Goal: Information Seeking & Learning: Learn about a topic

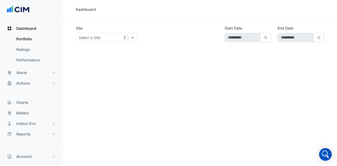
type input "**********"
select select "***"
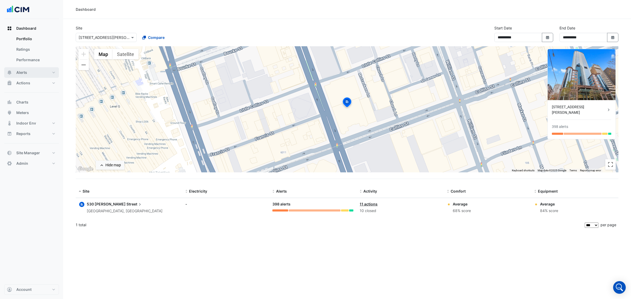
click at [35, 74] on button "Alerts" at bounding box center [31, 72] width 55 height 11
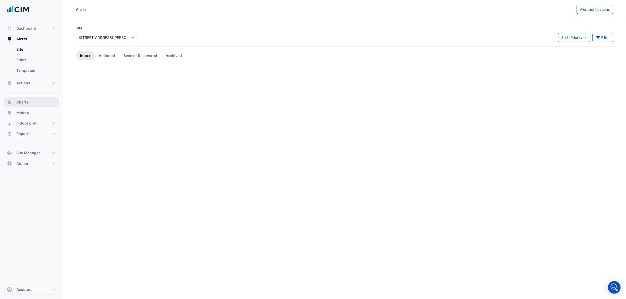
click at [34, 104] on button "Charts" at bounding box center [31, 102] width 55 height 11
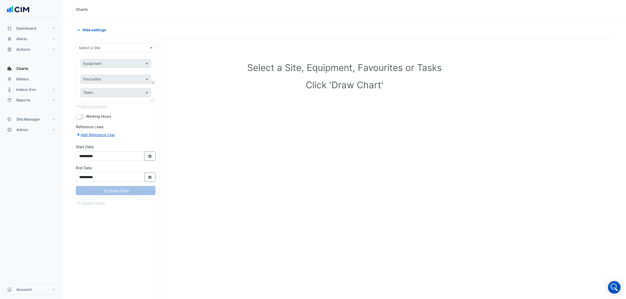
click at [115, 53] on form "**********" at bounding box center [116, 124] width 80 height 163
click at [123, 41] on div "**********" at bounding box center [118, 179] width 84 height 280
click at [122, 47] on input "text" at bounding box center [110, 48] width 63 height 6
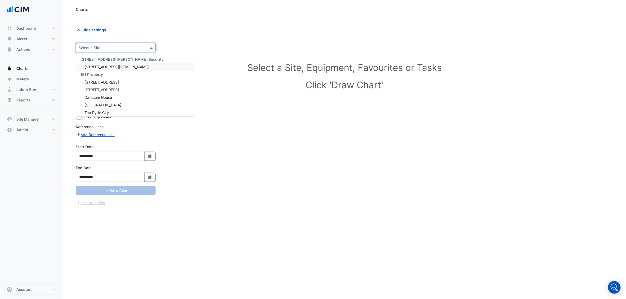
click at [110, 66] on span "[STREET_ADDRESS][PERSON_NAME]" at bounding box center [116, 67] width 64 height 4
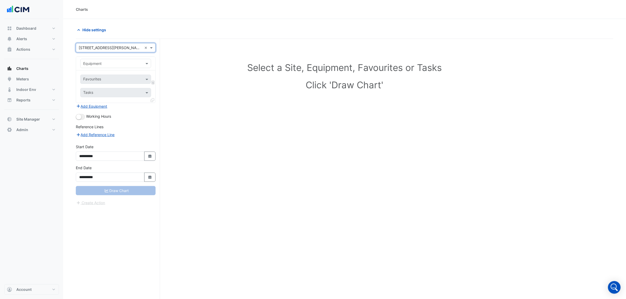
click at [120, 67] on div "Equipment" at bounding box center [115, 63] width 71 height 9
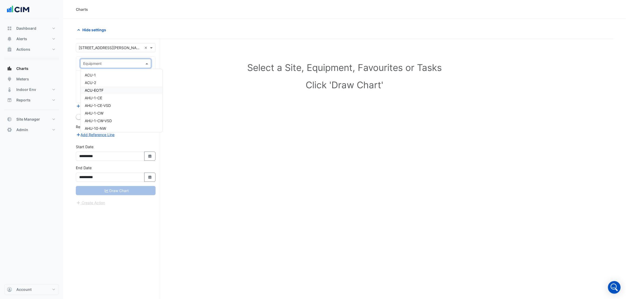
click at [108, 89] on div "ACU-EOTF" at bounding box center [121, 91] width 82 height 8
click at [114, 44] on div "× [STREET_ADDRESS][PERSON_NAME] ×" at bounding box center [116, 47] width 80 height 9
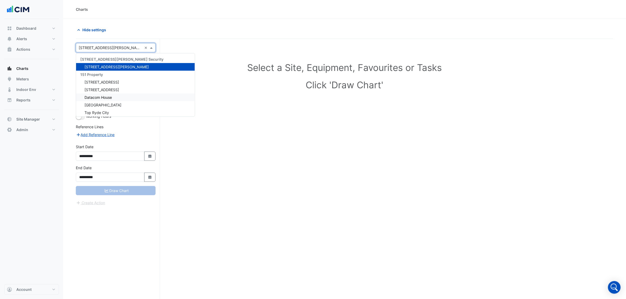
click at [109, 97] on span "Datacom House" at bounding box center [97, 97] width 27 height 4
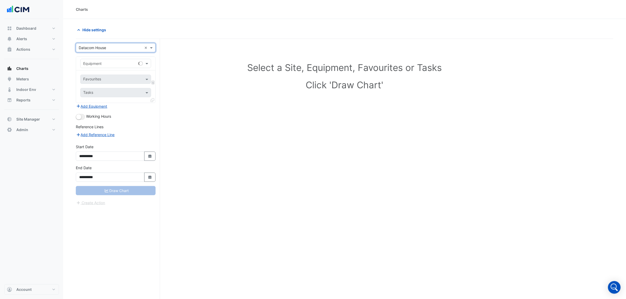
click at [116, 65] on input "text" at bounding box center [110, 64] width 54 height 6
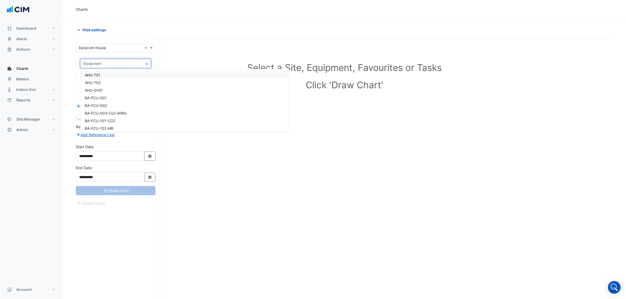
click at [121, 44] on div "× Datacom House ×" at bounding box center [116, 47] width 80 height 9
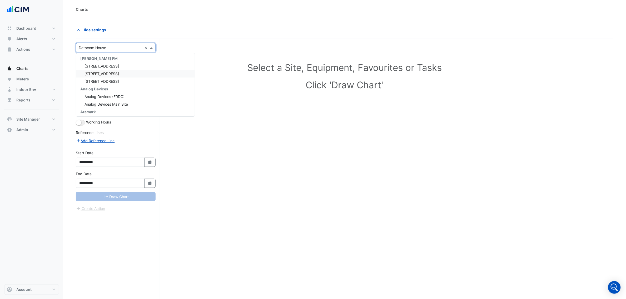
scroll to position [460, 0]
click at [110, 54] on span "[STREET_ADDRESS][PERSON_NAME]" at bounding box center [116, 56] width 64 height 4
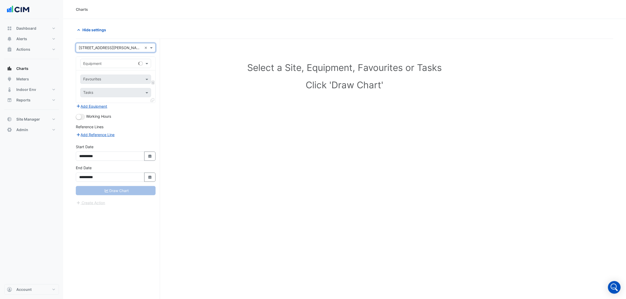
click at [134, 62] on input "text" at bounding box center [110, 64] width 54 height 6
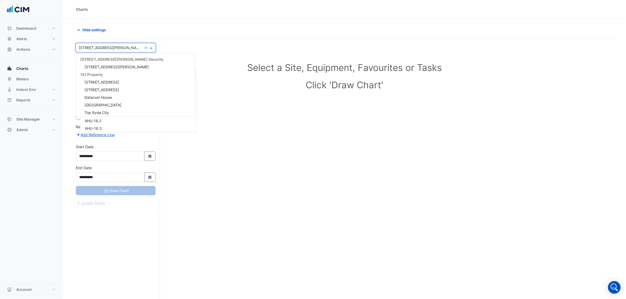
click at [117, 49] on input "text" at bounding box center [110, 48] width 63 height 6
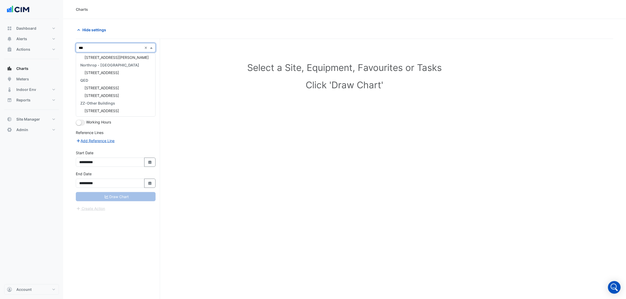
scroll to position [0, 0]
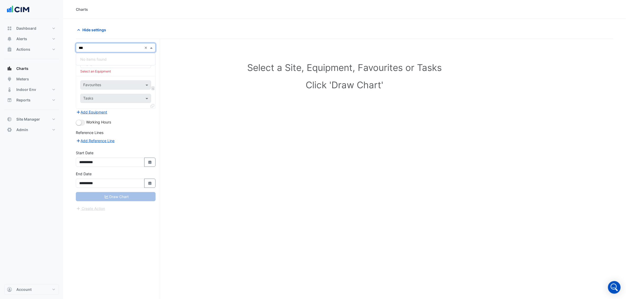
type input "**"
click at [108, 76] on span "[STREET_ADDRESS]" at bounding box center [101, 74] width 34 height 4
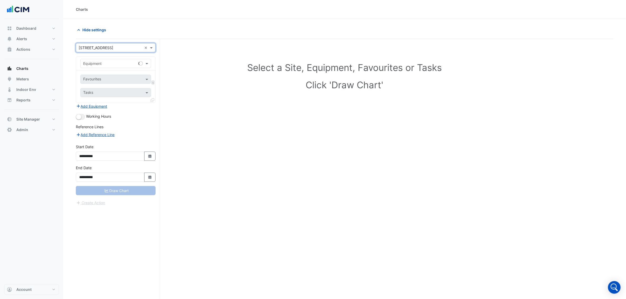
click at [120, 61] on input "text" at bounding box center [110, 64] width 54 height 6
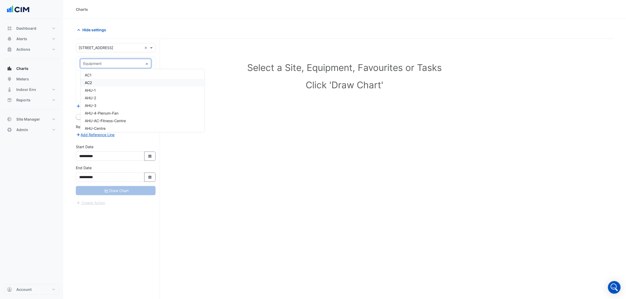
click at [120, 80] on div "AC2" at bounding box center [142, 83] width 124 height 8
click at [119, 78] on input "text" at bounding box center [109, 80] width 53 height 6
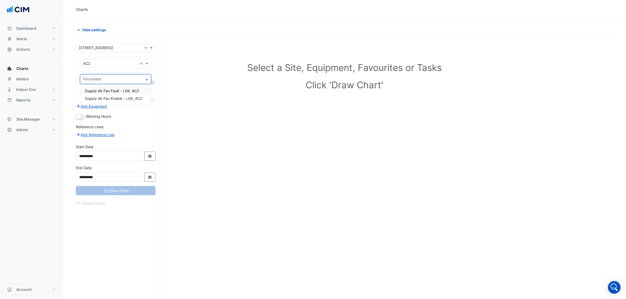
click at [124, 59] on div "× AC2 ×" at bounding box center [115, 63] width 71 height 9
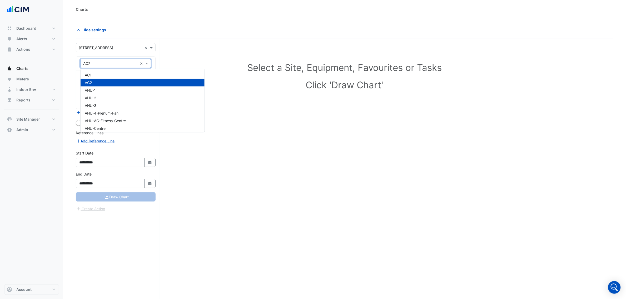
click at [119, 67] on div "× AC2 ×" at bounding box center [115, 63] width 71 height 9
click at [119, 92] on div "AHU-1" at bounding box center [142, 91] width 124 height 8
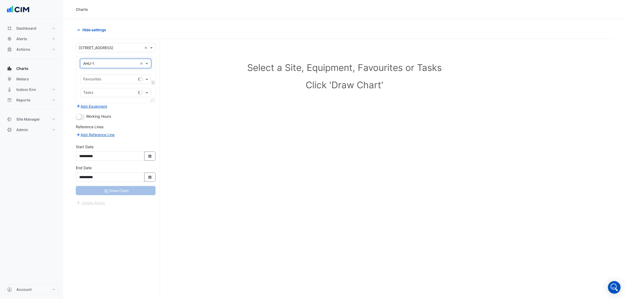
click at [111, 75] on div "Favourites" at bounding box center [115, 79] width 71 height 9
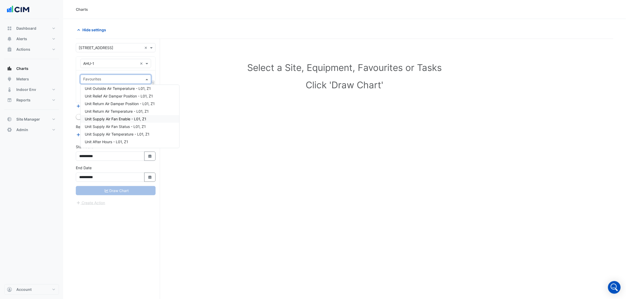
scroll to position [66, 0]
click at [133, 93] on span "Unit Supply Air Fan Status - L01, Z1" at bounding box center [115, 94] width 61 height 4
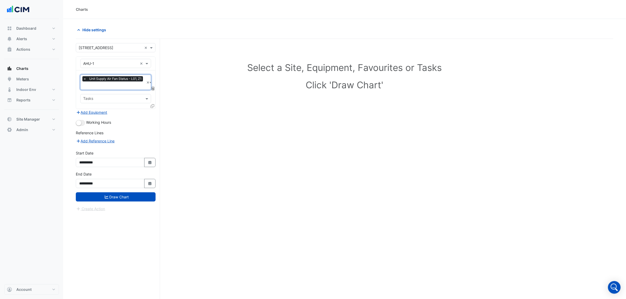
click at [116, 86] on input "text" at bounding box center [113, 86] width 61 height 6
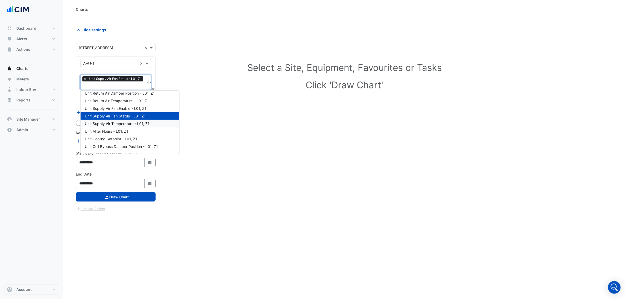
scroll to position [38, 0]
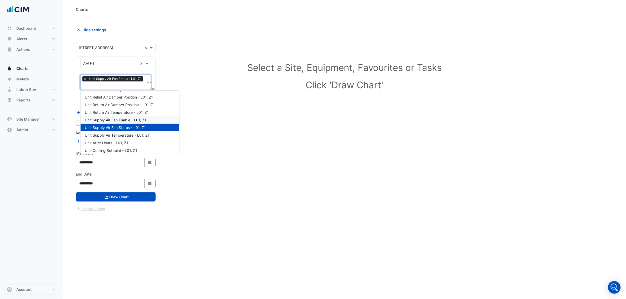
click at [127, 118] on span "Unit Supply Air Fan Enable - L01, Z1" at bounding box center [116, 120] width 62 height 4
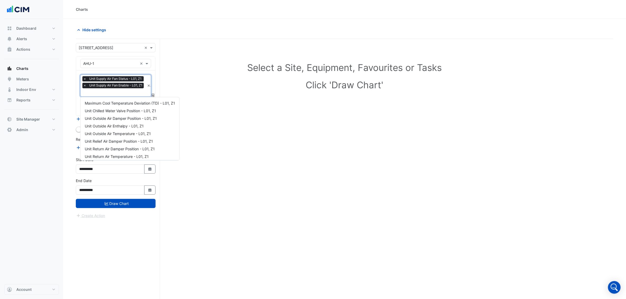
click at [122, 90] on input "text" at bounding box center [114, 93] width 62 height 6
click at [122, 130] on span "Unit Zone Temperature - L01, Z2" at bounding box center [113, 132] width 56 height 4
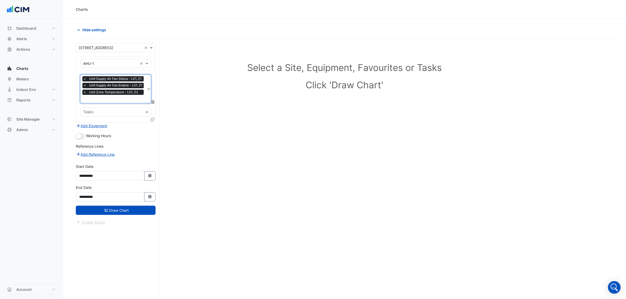
click at [120, 101] on input "text" at bounding box center [114, 100] width 62 height 6
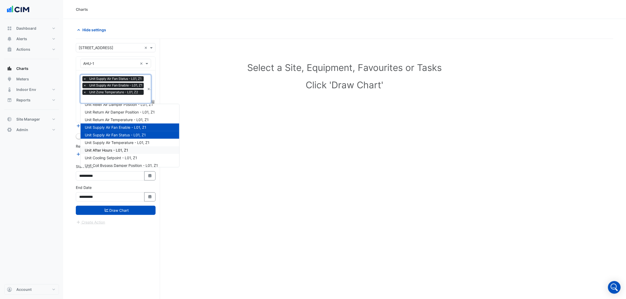
scroll to position [33, 0]
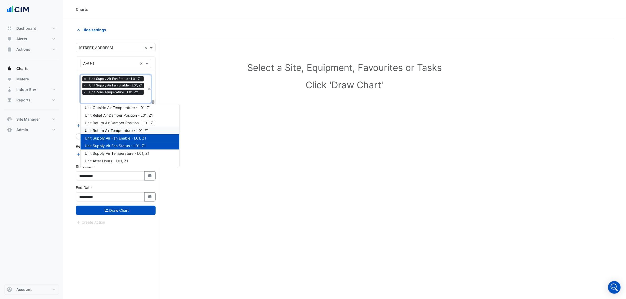
click at [132, 130] on span "Unit Return Air Temperature - L01, Z1" at bounding box center [117, 130] width 64 height 4
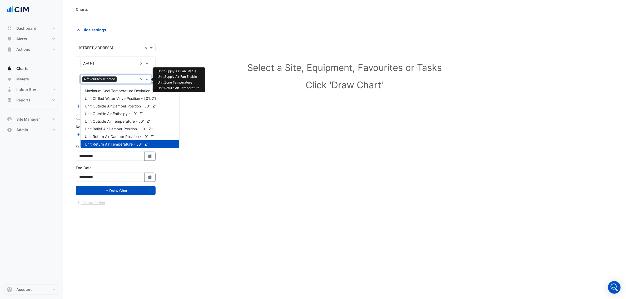
click at [123, 78] on input "text" at bounding box center [128, 80] width 19 height 6
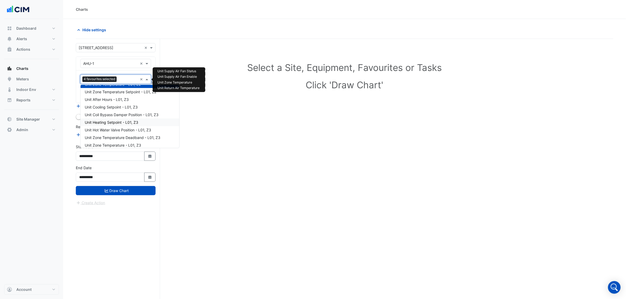
scroll to position [164, 0]
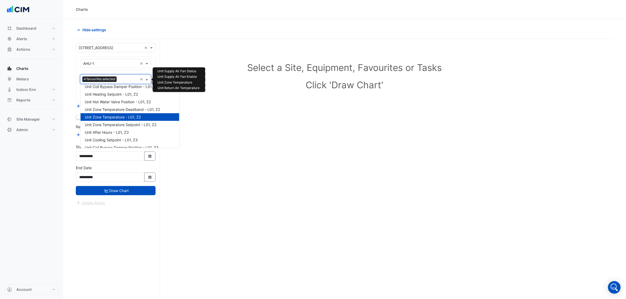
click at [119, 118] on span "Unit Zone Temperature - L01, Z2" at bounding box center [113, 117] width 56 height 4
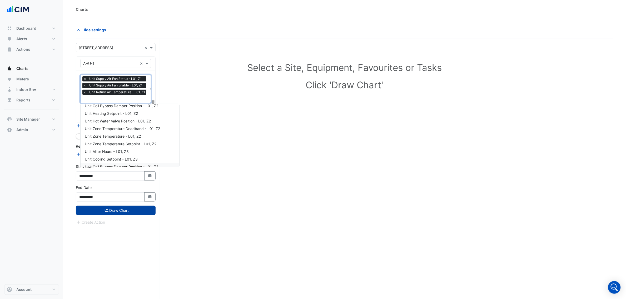
click at [117, 165] on button "Draw Chart" at bounding box center [116, 210] width 80 height 9
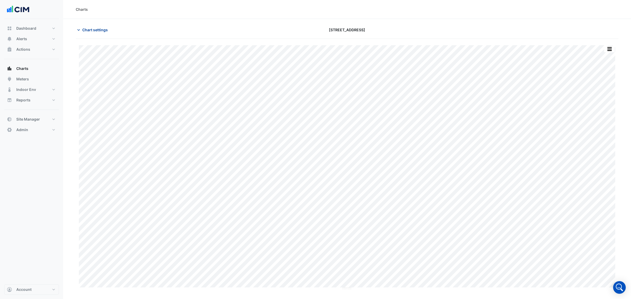
click at [83, 34] on button "Chart settings" at bounding box center [94, 29] width 36 height 9
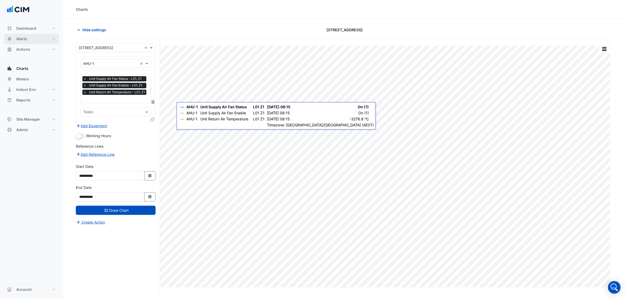
click at [29, 40] on button "Alerts" at bounding box center [31, 39] width 55 height 11
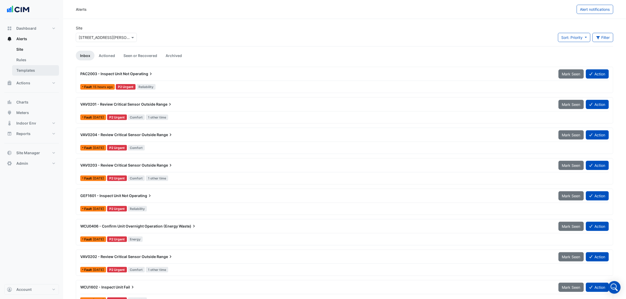
click at [31, 74] on link "Templates" at bounding box center [35, 70] width 47 height 11
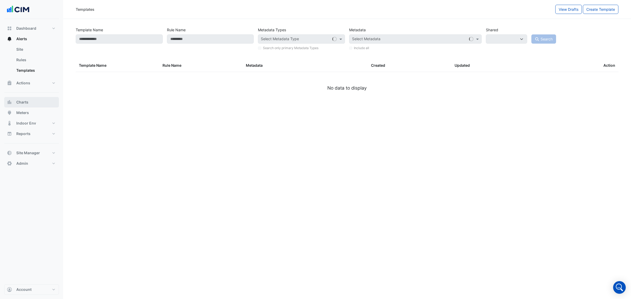
select select
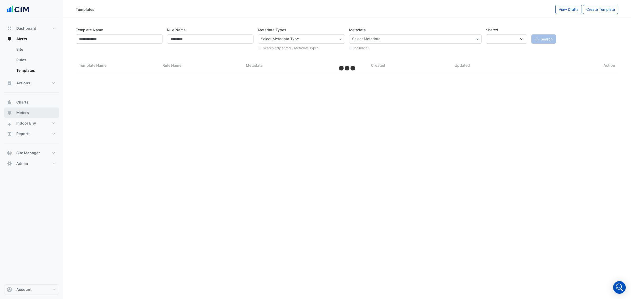
click at [40, 118] on button "Meters" at bounding box center [31, 113] width 55 height 11
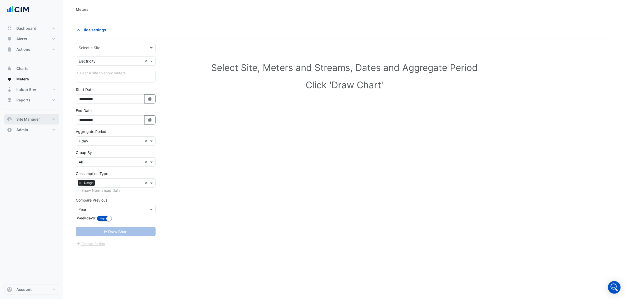
click at [32, 115] on button "Site Manager" at bounding box center [31, 119] width 55 height 11
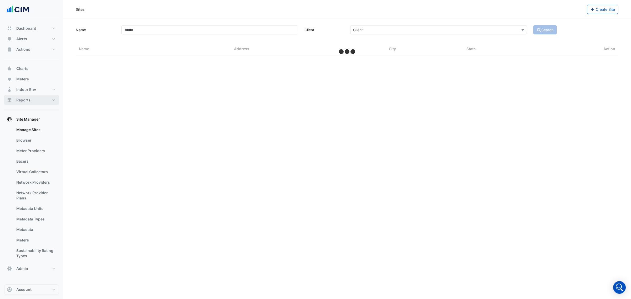
click at [39, 105] on button "Reports" at bounding box center [31, 100] width 55 height 11
select select "***"
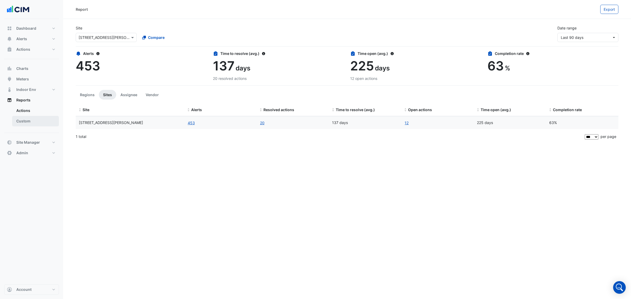
click at [32, 119] on link "Custom" at bounding box center [35, 121] width 47 height 11
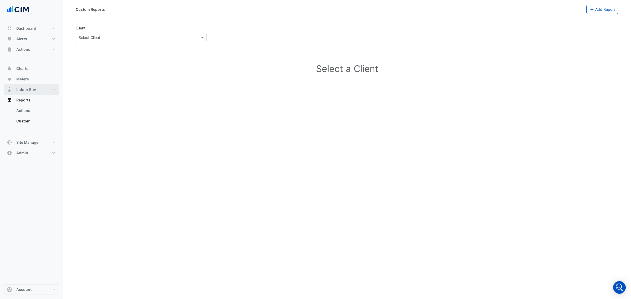
click at [35, 91] on span "Indoor Env" at bounding box center [26, 89] width 20 height 5
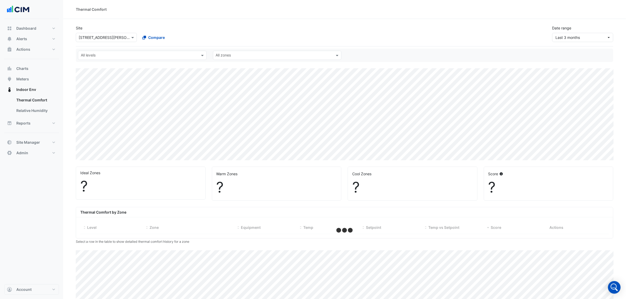
select select "***"
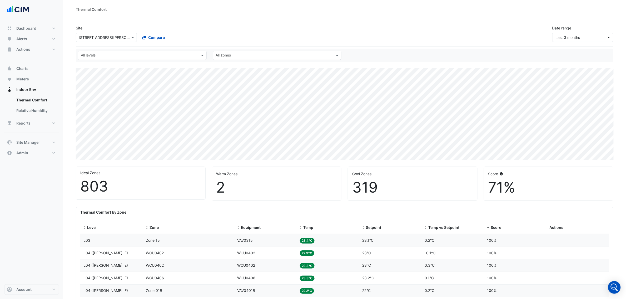
scroll to position [132, 0]
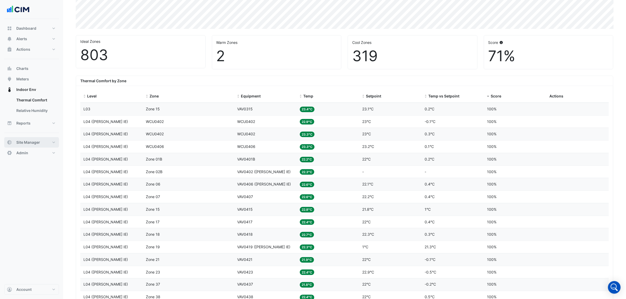
click at [38, 141] on span "Site Manager" at bounding box center [28, 142] width 24 height 5
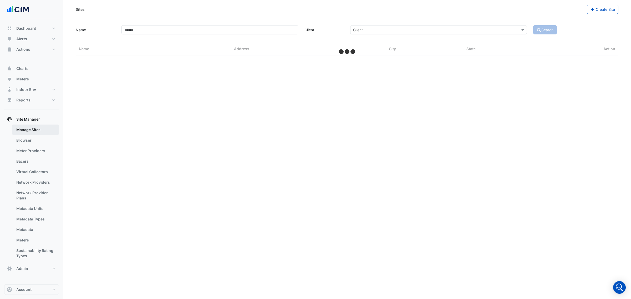
click at [39, 133] on link "Manage Sites" at bounding box center [35, 130] width 47 height 11
select select "***"
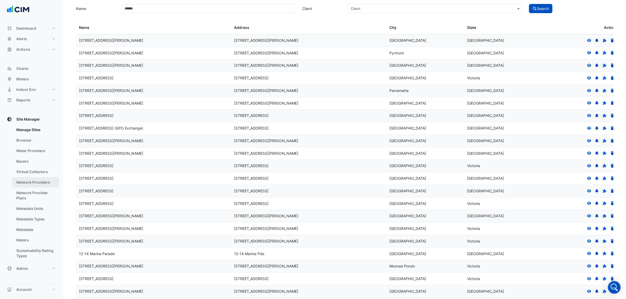
scroll to position [33, 0]
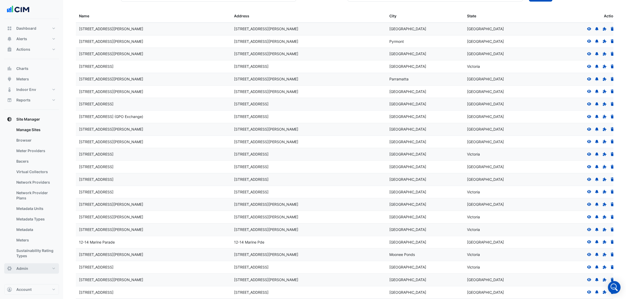
click at [32, 165] on button "Admin" at bounding box center [31, 269] width 55 height 11
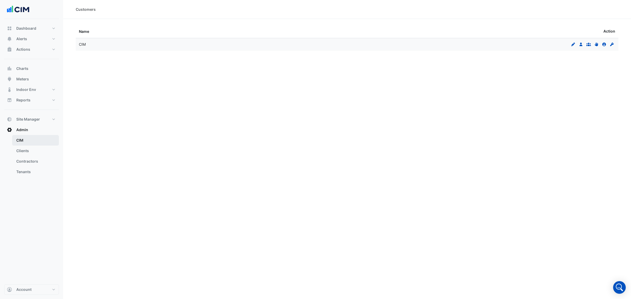
click at [36, 140] on link "CIM" at bounding box center [35, 140] width 47 height 11
click at [32, 165] on button "Account" at bounding box center [31, 290] width 55 height 11
click at [31, 165] on link "Integrations" at bounding box center [32, 261] width 50 height 11
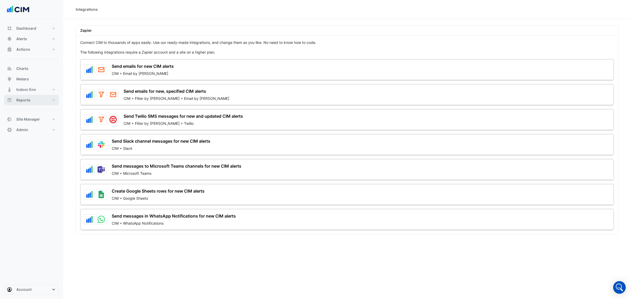
click at [28, 100] on span "Reports" at bounding box center [23, 100] width 14 height 5
select select "***"
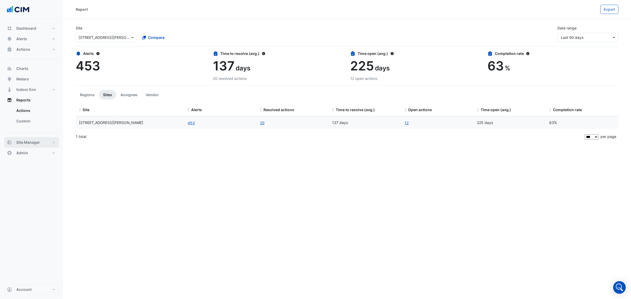
click at [34, 142] on span "Site Manager" at bounding box center [28, 142] width 24 height 5
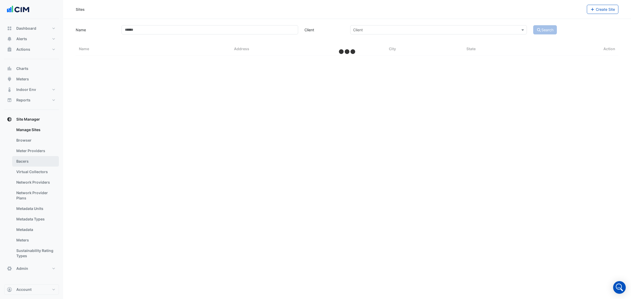
click at [36, 161] on link "Bacers" at bounding box center [35, 161] width 47 height 11
click at [323, 35] on input "text" at bounding box center [341, 35] width 255 height 6
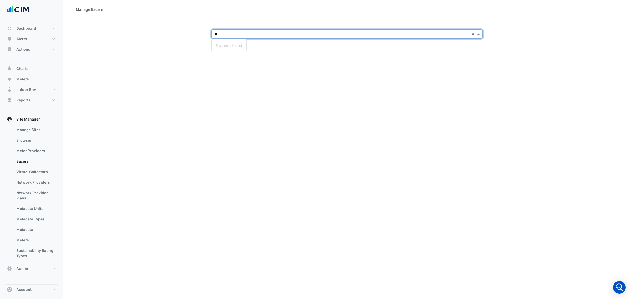
type input "*"
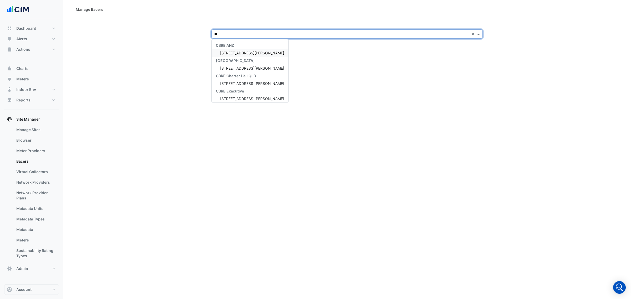
type input "***"
click at [250, 84] on span "[STREET_ADDRESS][PERSON_NAME]" at bounding box center [252, 83] width 64 height 4
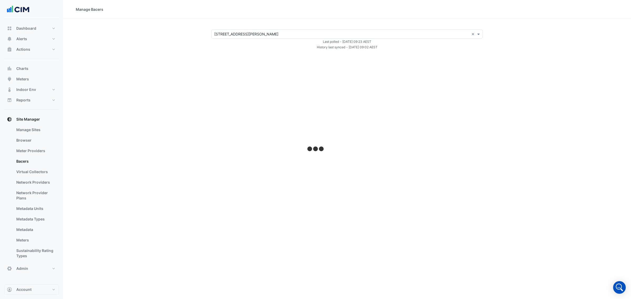
select select "***"
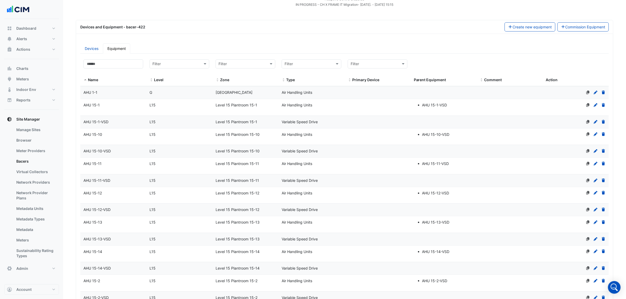
scroll to position [66, 0]
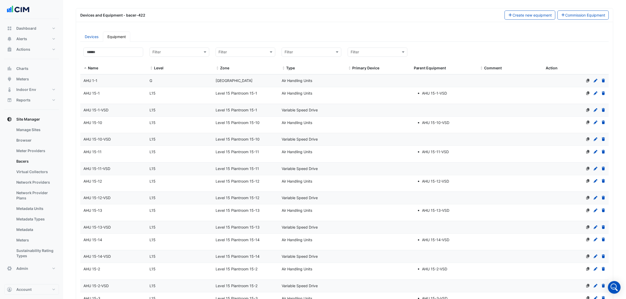
click at [125, 95] on div "AHU 15-1" at bounding box center [113, 93] width 66 height 6
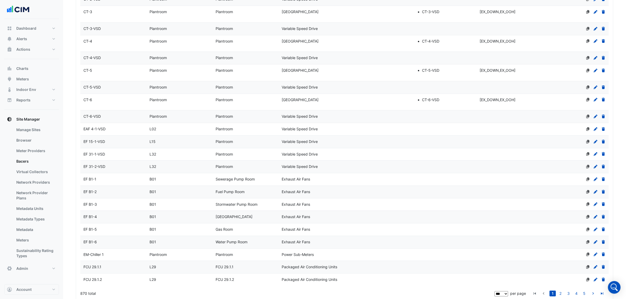
scroll to position [1356, 0]
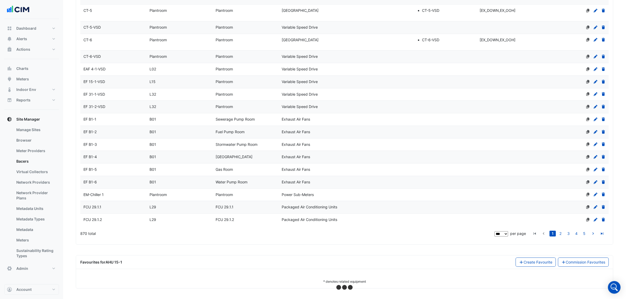
select select "***"
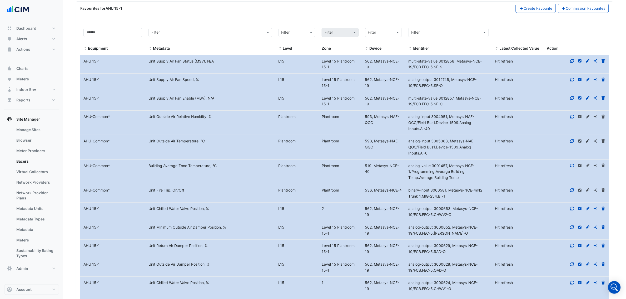
scroll to position [1619, 0]
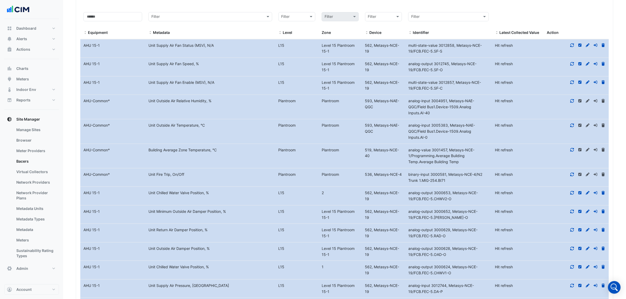
click at [336, 76] on datatable-body-cell "Identifier analog-output 3012745, Metasys-NCE-19/FCB.FEC-5.SF-O" at bounding box center [448, 67] width 87 height 18
click at [336, 53] on span "multi-state-value 3012858, Metasys-NCE-19/FCB.FEC-5.SF-S" at bounding box center [444, 48] width 73 height 11
click at [336, 51] on span "562, Metasys-NCE-19" at bounding box center [382, 48] width 34 height 11
drag, startPoint x: 365, startPoint y: 52, endPoint x: 390, endPoint y: 59, distance: 26.4
click at [336, 55] on div "562, Metasys-NCE-19" at bounding box center [383, 49] width 43 height 12
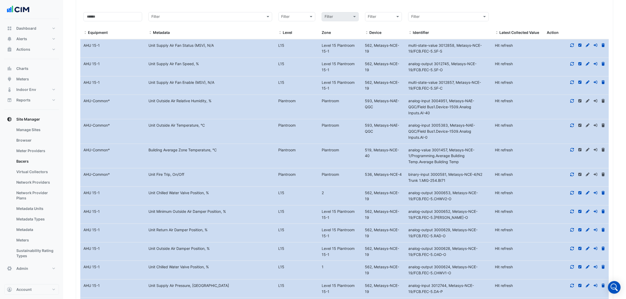
click at [336, 55] on div "multi-state-value 3012858, Metasys-NCE-19/FCB.FEC-5.SF-S" at bounding box center [448, 49] width 87 height 12
drag, startPoint x: 408, startPoint y: 51, endPoint x: 461, endPoint y: 61, distance: 54.1
click at [336, 55] on div "multi-state-value 3012858, Metasys-NCE-19/FCB.FEC-5.SF-S" at bounding box center [448, 49] width 87 height 12
click at [336, 53] on span "multi-state-value 3012858, Metasys-NCE-19/FCB.FEC-5.SF-S" at bounding box center [444, 48] width 73 height 11
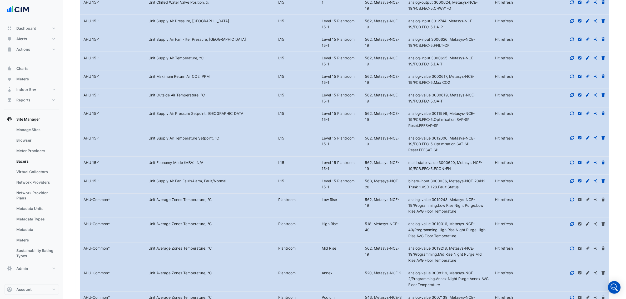
scroll to position [1944, 0]
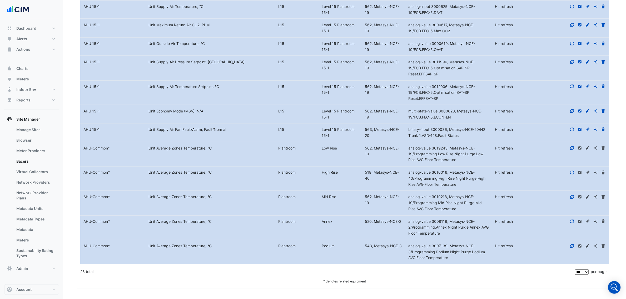
click at [336, 148] on span "analog-value 3019243, Metasys-NCE-19/Programming.Low Rise Night Purge.Low Rise …" at bounding box center [445, 154] width 75 height 17
drag, startPoint x: 422, startPoint y: 161, endPoint x: 423, endPoint y: 163, distance: 2.7
click at [336, 162] on div "analog-value 3019243, Metasys-NCE-19/Programming.Low Rise Night Purge.Low Rise …" at bounding box center [448, 154] width 87 height 18
drag, startPoint x: 407, startPoint y: 153, endPoint x: 438, endPoint y: 160, distance: 32.2
click at [336, 159] on div "analog-value 3019243, Metasys-NCE-19/Programming.Low Rise Night Purge.Low Rise …" at bounding box center [448, 154] width 87 height 18
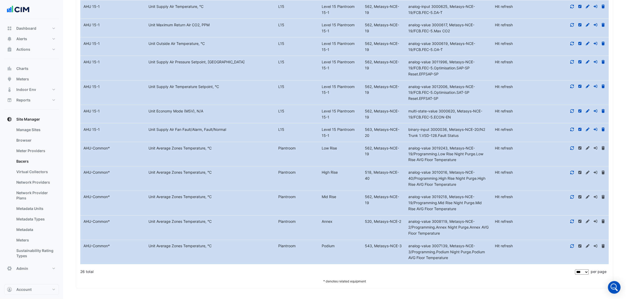
click at [336, 160] on span "analog-value 3019243, Metasys-NCE-19/Programming.Low Rise Night Purge.Low Rise …" at bounding box center [445, 154] width 75 height 17
click at [336, 157] on div "analog-value 3019243, Metasys-NCE-19/Programming.Low Rise Night Purge.Low Rise …" at bounding box center [448, 154] width 87 height 18
drag, startPoint x: 410, startPoint y: 146, endPoint x: 430, endPoint y: 162, distance: 25.5
click at [336, 162] on span "analog-value 3019243, Metasys-NCE-19/Programming.Low Rise Night Purge.Low Rise …" at bounding box center [445, 154] width 75 height 17
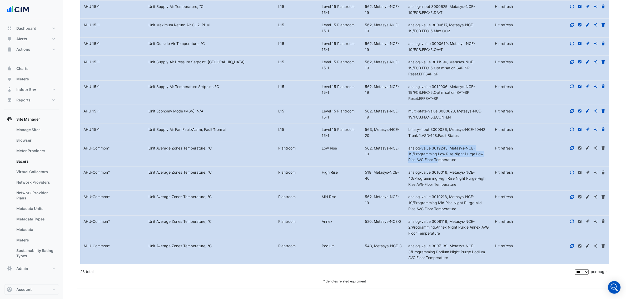
click at [336, 162] on span "analog-value 3019243, Metasys-NCE-19/Programming.Low Rise Night Purge.Low Rise …" at bounding box center [445, 154] width 75 height 17
drag, startPoint x: 406, startPoint y: 148, endPoint x: 466, endPoint y: 162, distance: 61.6
click at [336, 162] on div "analog-value 3019243, Metasys-NCE-19/Programming.Low Rise Night Purge.Low Rise …" at bounding box center [448, 154] width 87 height 18
click at [336, 165] on datatable-body-cell "Device 562, Metasys-NCE-19" at bounding box center [383, 203] width 43 height 24
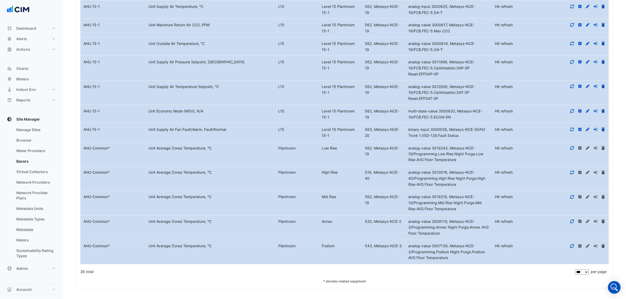
click at [336, 165] on div "Mid Rise" at bounding box center [339, 197] width 43 height 6
drag, startPoint x: 367, startPoint y: 198, endPoint x: 387, endPoint y: 201, distance: 20.4
click at [336, 165] on div "562, Metasys-NCE-19" at bounding box center [383, 200] width 43 height 12
drag, startPoint x: 308, startPoint y: 270, endPoint x: 304, endPoint y: 271, distance: 3.7
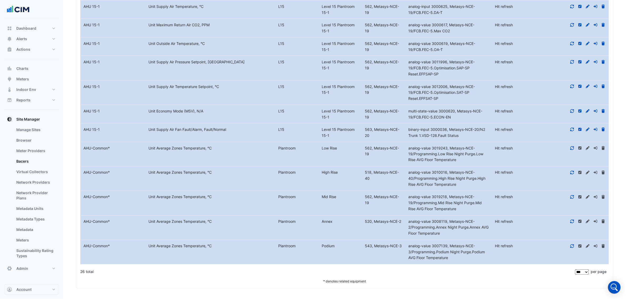
click at [308, 165] on div "26 total" at bounding box center [326, 272] width 493 height 13
click at [336, 132] on div "binary-input 3000036, Metasys-NCE-20/N2 Trunk 1.VSD-128.Fault Status" at bounding box center [448, 133] width 87 height 12
drag, startPoint x: 424, startPoint y: 160, endPoint x: 431, endPoint y: 173, distance: 14.8
click at [336, 149] on span "analog-value 3019243, Metasys-NCE-19/Programming.Low Rise Night Purge.Low Rise …" at bounding box center [445, 154] width 75 height 17
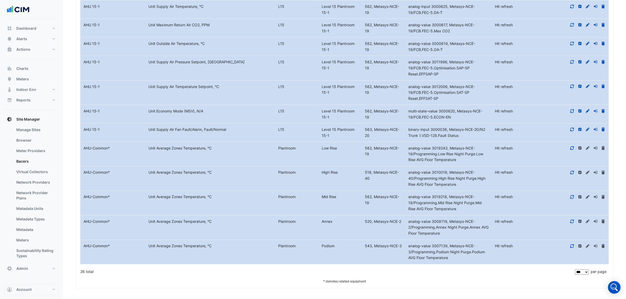
drag, startPoint x: 404, startPoint y: 146, endPoint x: 462, endPoint y: 159, distance: 60.1
click at [336, 159] on div "Equipment Name AHU-Common * Metadata Unit Average Zones Temperature, °C Level P…" at bounding box center [344, 154] width 528 height 24
click at [336, 159] on div "analog-value 3019243, Metasys-NCE-19/Programming.Low Rise Night Purge.Low Rise …" at bounding box center [448, 154] width 87 height 18
click at [336, 153] on span "analog-value 3019243, Metasys-NCE-19/Programming.Low Rise Night Purge.Low Rise …" at bounding box center [445, 154] width 75 height 17
drag, startPoint x: 441, startPoint y: 153, endPoint x: 438, endPoint y: 153, distance: 2.9
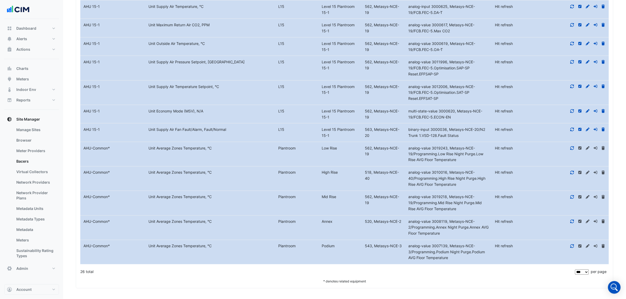
click at [336, 153] on span "analog-value 3019243, Metasys-NCE-19/Programming.Low Rise Night Purge.Low Rise …" at bounding box center [445, 154] width 75 height 17
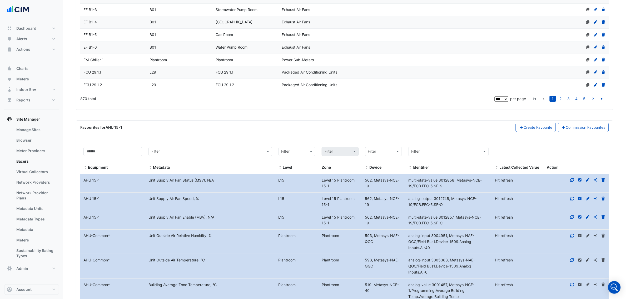
scroll to position [1583, 0]
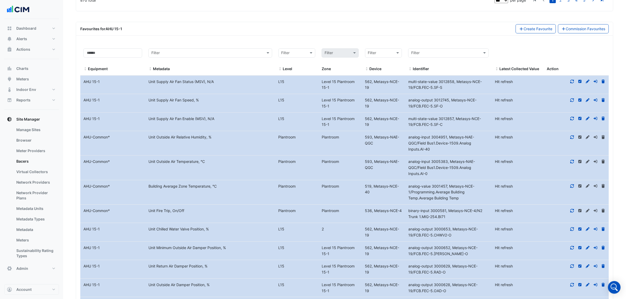
click at [336, 105] on span "analog-output 3012745, Metasys-NCE-19/FCB.FEC-5.SF-O" at bounding box center [442, 103] width 68 height 11
click at [336, 108] on span "analog-output 3012745, Metasys-NCE-19/FCB.FEC-5.SF-O" at bounding box center [442, 103] width 68 height 11
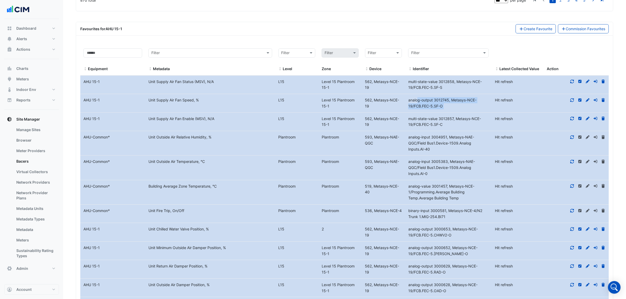
click at [336, 108] on span "analog-output 3012745, Metasys-NCE-19/FCB.FEC-5.SF-O" at bounding box center [442, 103] width 68 height 11
click at [336, 71] on span at bounding box center [410, 69] width 4 height 4
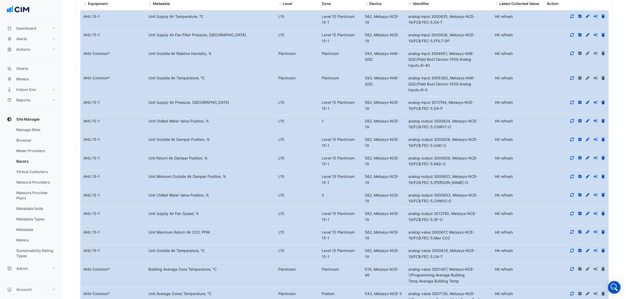
scroll to position [1649, 0]
click at [336, 87] on div "analog-input 3005383, Metasys-NAE-QGC/Field Bus1.Device-1509.Analog Inputs.AI-0" at bounding box center [448, 84] width 87 height 18
click at [336, 92] on span "analog-input 3005383, Metasys-NAE-QGC/Field Bus1.Device-1509.Analog Inputs.AI-0" at bounding box center [441, 83] width 67 height 17
click at [336, 86] on div "593, Metasys-NAE-QGC" at bounding box center [383, 81] width 43 height 12
drag, startPoint x: 408, startPoint y: 84, endPoint x: 450, endPoint y: 102, distance: 45.6
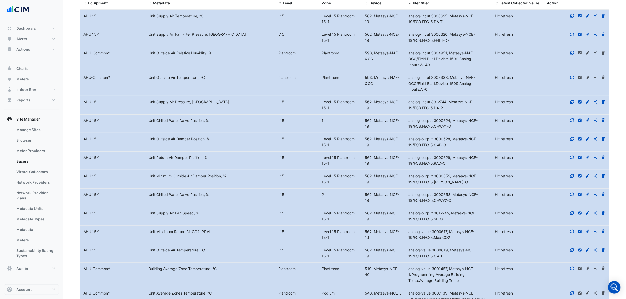
click at [336, 96] on datatable-body-cell "Identifier analog-input 3005383, Metasys-NAE-QGC/Field Bus1.Device-1509.Analog …" at bounding box center [448, 84] width 87 height 24
click at [336, 91] on span "analog-input 3005383, Metasys-NAE-QGC/Field Bus1.Device-1509.Analog Inputs.AI-0" at bounding box center [441, 83] width 67 height 17
drag, startPoint x: 425, startPoint y: 98, endPoint x: 327, endPoint y: 63, distance: 103.9
click at [327, 63] on datatable-scroller "Equipment Name AHU 15-1 Metadata Unit Supply Air Temperature, °C Level L15 Leve…" at bounding box center [344, 281] width 528 height 542
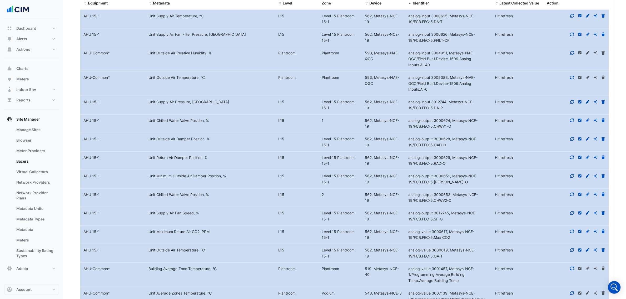
click at [336, 83] on span "analog-input 3005383, Metasys-NAE-QGC/Field Bus1.Device-1509.Analog Inputs.AI-0" at bounding box center [441, 83] width 67 height 17
drag, startPoint x: 431, startPoint y: 99, endPoint x: 372, endPoint y: 78, distance: 62.7
click at [336, 78] on div "Equipment Name AHU-Common * Metadata Unit Outside Air Temperature, °C Level Pla…" at bounding box center [344, 84] width 528 height 24
click at [336, 90] on span "analog-input 3005383, Metasys-NAE-QGC/Field Bus1.Device-1509.Analog Inputs.AI-0" at bounding box center [441, 83] width 67 height 17
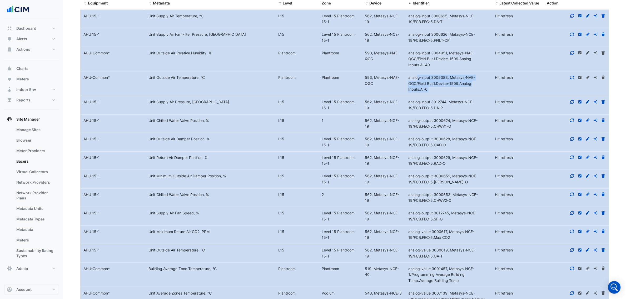
click at [336, 90] on span "analog-input 3005383, Metasys-NAE-QGC/Field Bus1.Device-1509.Analog Inputs.AI-0" at bounding box center [441, 83] width 67 height 17
click at [336, 83] on span "analog-input 3005383, Metasys-NAE-QGC/Field Bus1.Device-1509.Analog Inputs.AI-0" at bounding box center [441, 83] width 67 height 17
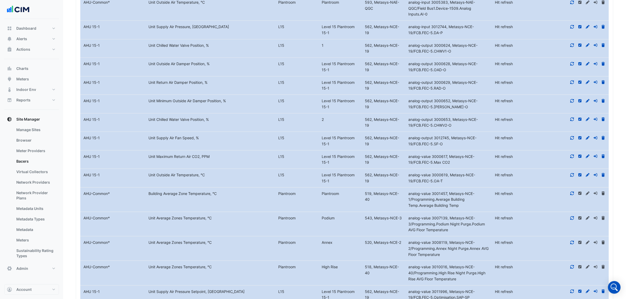
scroll to position [1944, 0]
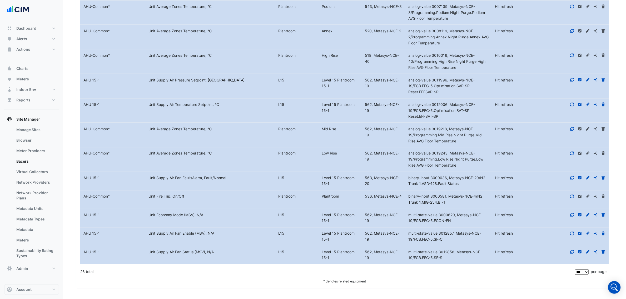
click at [336, 165] on span "analog-value 3019243, Metasys-NCE-19/Programming.Low Rise Night Purge.Low Rise …" at bounding box center [445, 159] width 75 height 17
drag, startPoint x: 411, startPoint y: 153, endPoint x: 439, endPoint y: 168, distance: 32.2
click at [336, 165] on datatable-body-cell "Identifier analog-value 3019243, Metasys-NCE-19/Programming.Low Rise Night Purg…" at bounding box center [448, 160] width 87 height 24
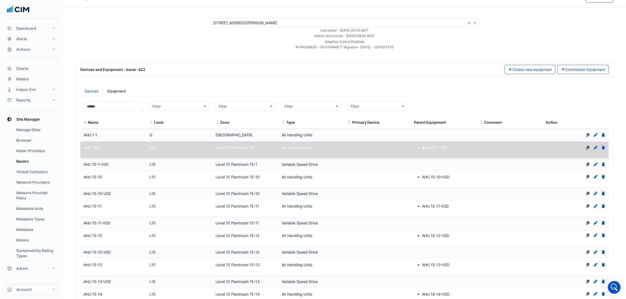
scroll to position [0, 0]
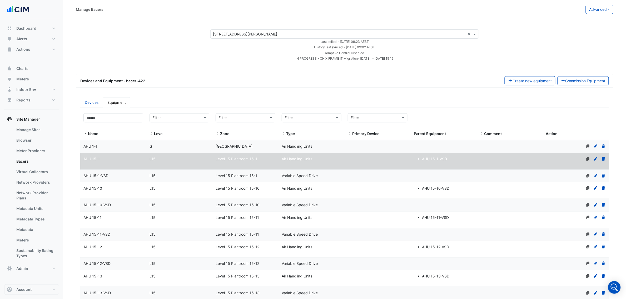
drag, startPoint x: 248, startPoint y: 26, endPoint x: 249, endPoint y: 38, distance: 12.7
click at [248, 33] on input "text" at bounding box center [339, 35] width 252 height 6
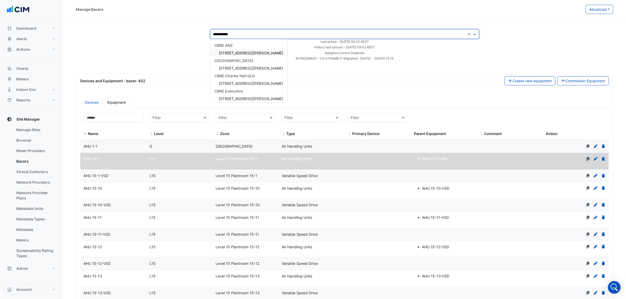
type input "**********"
click at [238, 53] on span "[STREET_ADDRESS][PERSON_NAME]" at bounding box center [251, 53] width 64 height 4
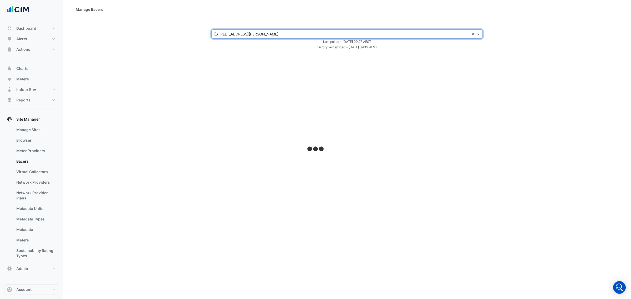
select select "***"
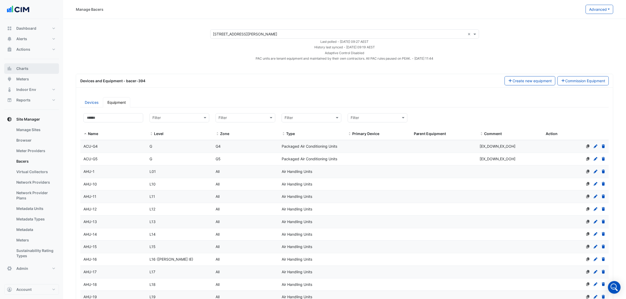
click at [28, 64] on button "Charts" at bounding box center [31, 68] width 55 height 11
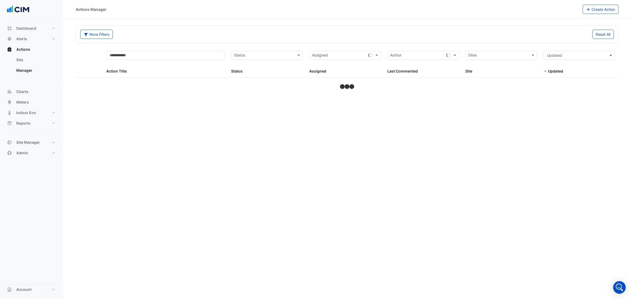
select select "***"
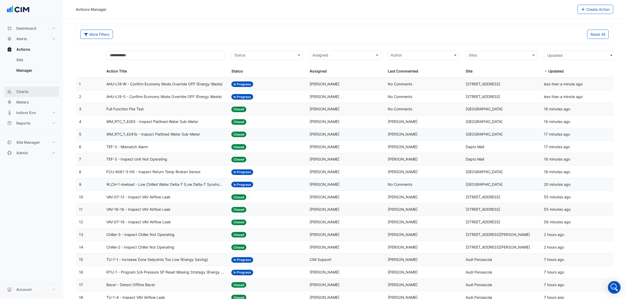
click at [27, 88] on button "Charts" at bounding box center [31, 92] width 55 height 11
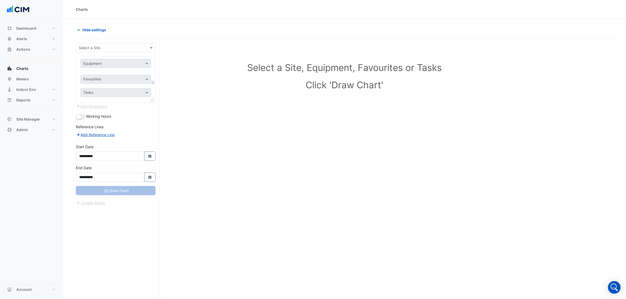
click at [125, 50] on input "text" at bounding box center [110, 48] width 63 height 6
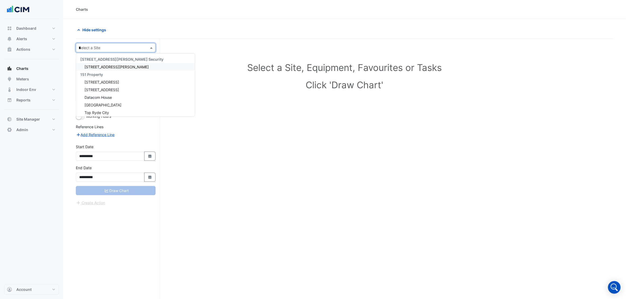
type input "**"
click at [109, 95] on div "[STREET_ADDRESS][PERSON_NAME]" at bounding box center [115, 98] width 79 height 8
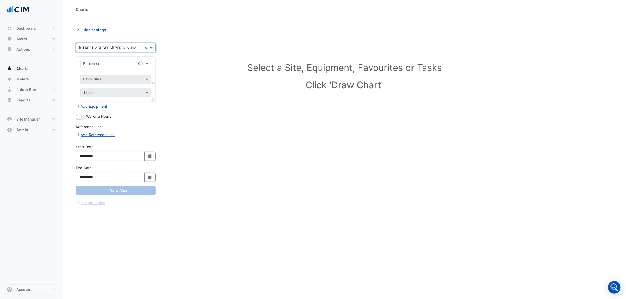
click at [127, 47] on input "text" at bounding box center [110, 48] width 63 height 6
type input "**"
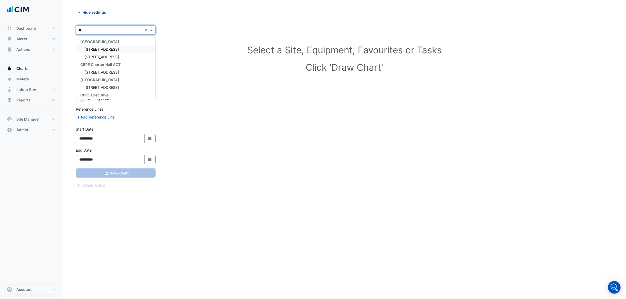
scroll to position [20, 0]
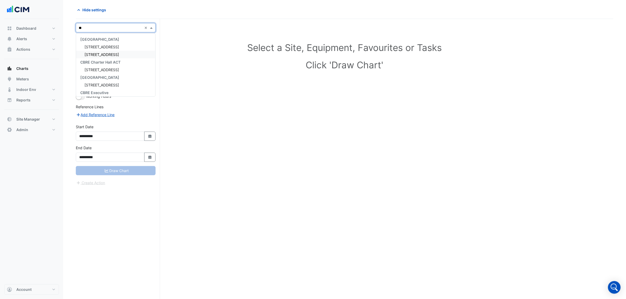
click at [105, 53] on span "[STREET_ADDRESS]" at bounding box center [101, 54] width 34 height 4
click at [129, 45] on input "text" at bounding box center [110, 44] width 54 height 6
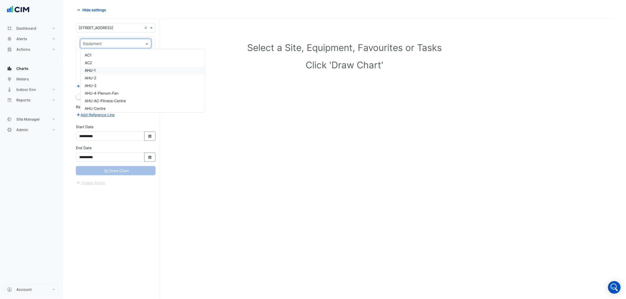
click at [134, 69] on div "AHU-1" at bounding box center [142, 71] width 124 height 8
click at [133, 36] on form "**********" at bounding box center [116, 104] width 80 height 163
click at [128, 44] on input "text" at bounding box center [110, 44] width 54 height 6
click at [122, 69] on div "CWP-02" at bounding box center [142, 69] width 124 height 8
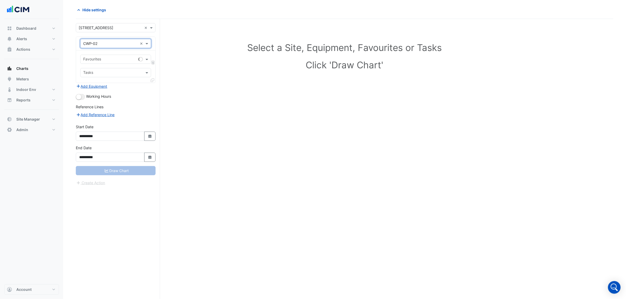
click at [131, 58] on input "text" at bounding box center [109, 60] width 53 height 6
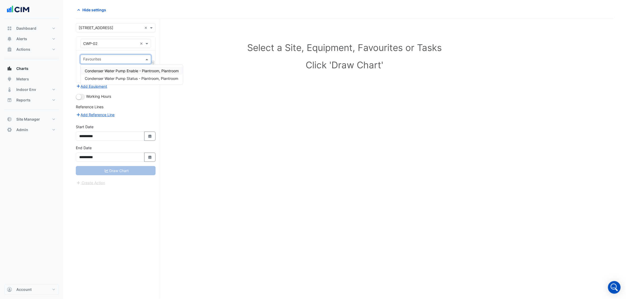
click at [131, 59] on input "text" at bounding box center [112, 60] width 59 height 6
click at [122, 44] on input "text" at bounding box center [110, 44] width 54 height 6
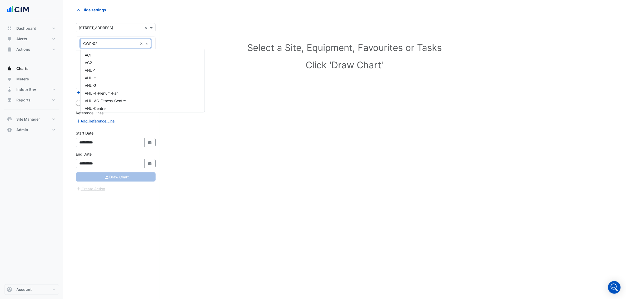
scroll to position [246, 0]
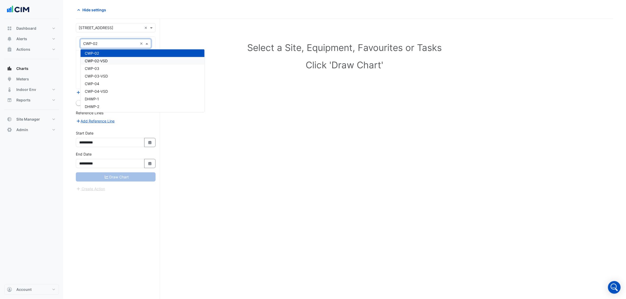
click at [129, 62] on div "CWP-02-VSD" at bounding box center [142, 61] width 124 height 8
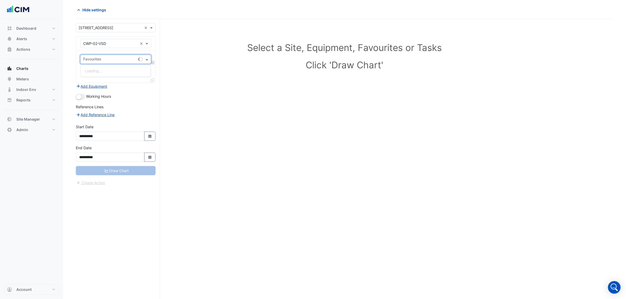
click at [119, 58] on input "text" at bounding box center [109, 60] width 53 height 6
click at [123, 43] on input "text" at bounding box center [110, 44] width 54 height 6
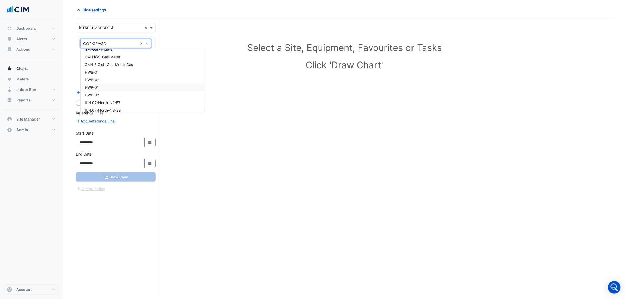
scroll to position [549, 0]
click at [122, 53] on div "GM-HWS-Gas-Meter" at bounding box center [142, 55] width 124 height 8
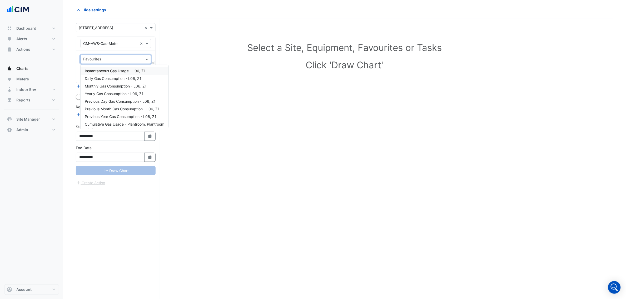
click at [126, 59] on input "text" at bounding box center [112, 60] width 59 height 6
click at [128, 79] on span "Daily Gas Consumption - L06, Z1" at bounding box center [113, 78] width 57 height 4
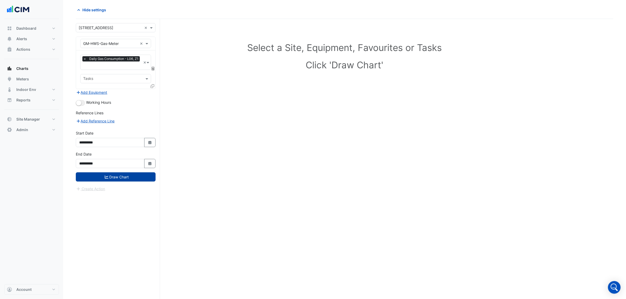
click at [123, 181] on button "Draw Chart" at bounding box center [116, 177] width 80 height 9
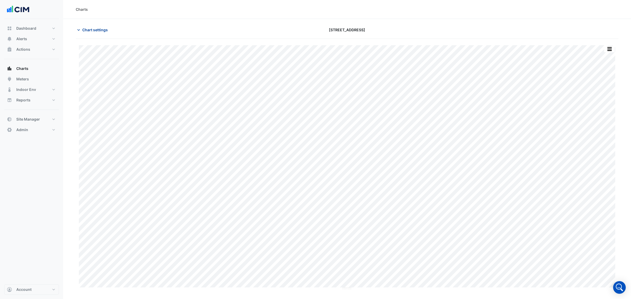
click at [77, 28] on icon "button" at bounding box center [78, 29] width 5 height 5
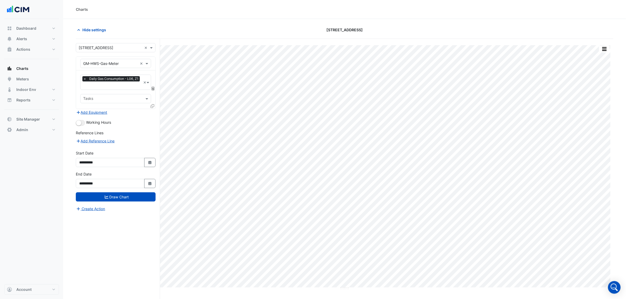
click at [118, 58] on div "× GM-HWS-Gas-Meter ×" at bounding box center [115, 64] width 79 height 14
click at [118, 61] on input "text" at bounding box center [110, 64] width 54 height 6
click at [107, 89] on div "AHU-1" at bounding box center [142, 91] width 124 height 8
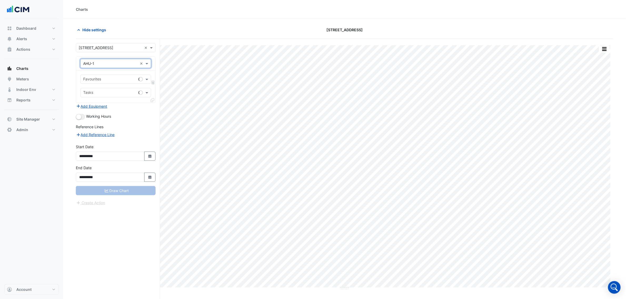
click at [106, 80] on input "text" at bounding box center [109, 80] width 53 height 6
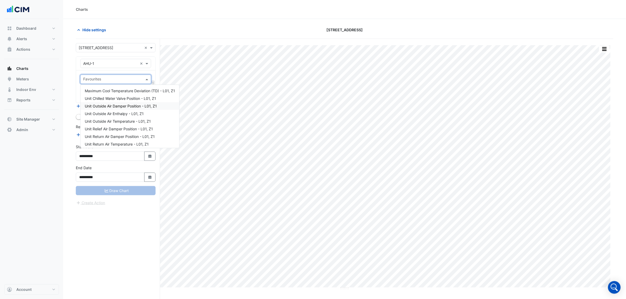
click at [117, 107] on span "Unit Outside Air Damper Position - L01, Z1" at bounding box center [121, 106] width 72 height 4
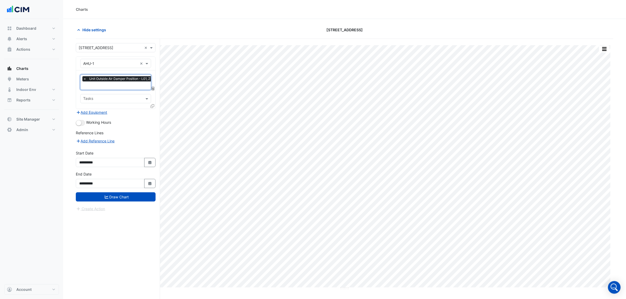
click at [98, 51] on div "× 167 Macquarie St ×" at bounding box center [116, 47] width 80 height 9
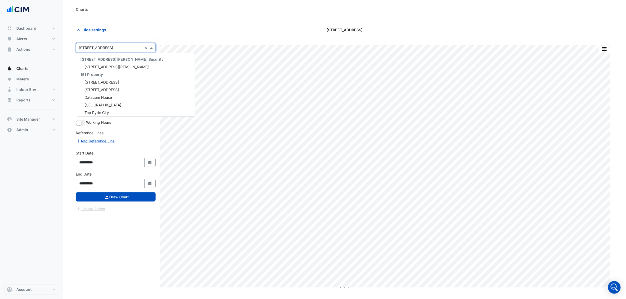
scroll to position [1145, 0]
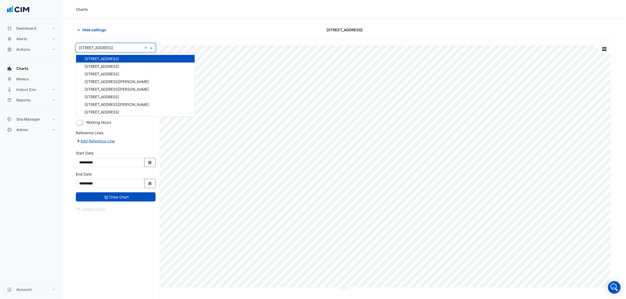
click at [104, 57] on span "[STREET_ADDRESS]" at bounding box center [101, 59] width 34 height 4
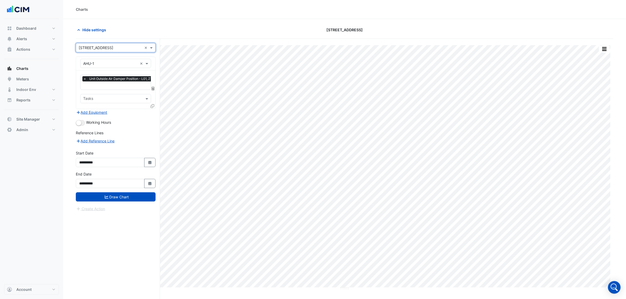
click at [122, 203] on form "**********" at bounding box center [116, 127] width 80 height 169
click at [122, 199] on button "Draw Chart" at bounding box center [116, 197] width 80 height 9
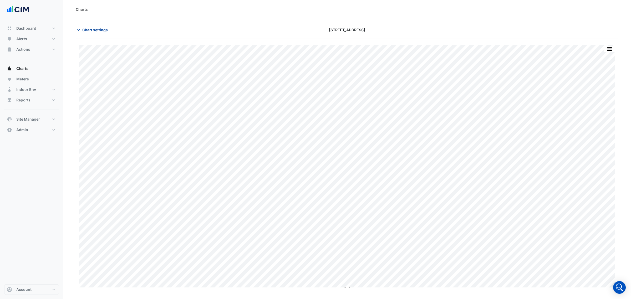
click at [83, 29] on span "Chart settings" at bounding box center [95, 30] width 26 height 6
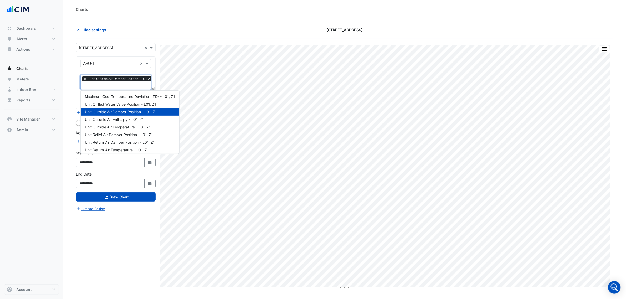
click at [120, 86] on input "text" at bounding box center [118, 86] width 71 height 6
click at [125, 105] on span "Unit Chilled Water Valve Position - L01, Z1" at bounding box center [120, 104] width 71 height 4
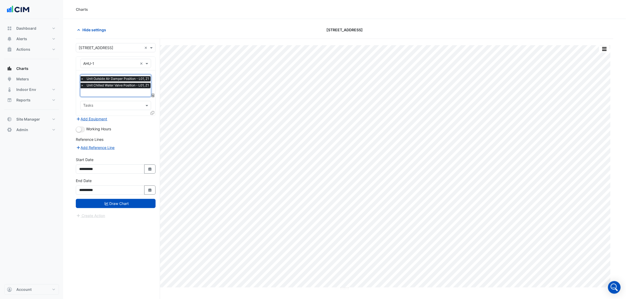
click at [107, 97] on div "× Unit Outside Air Damper Position - L01, Z1 × Unit Chilled Water Valve Positio…" at bounding box center [115, 92] width 79 height 45
click at [128, 97] on div "× Unit Outside Air Damper Position - L01, Z1 × Unit Chilled Water Valve Positio…" at bounding box center [115, 92] width 79 height 45
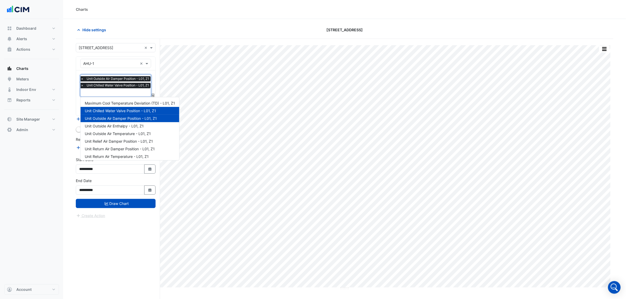
click at [128, 95] on input "text" at bounding box center [115, 93] width 71 height 6
click at [123, 137] on div "Unit Outside Air Temperature - L01, Z1" at bounding box center [129, 134] width 99 height 8
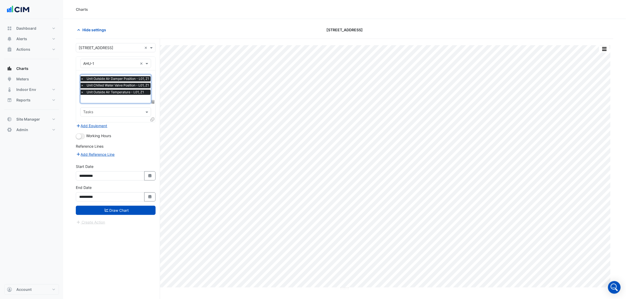
click at [120, 97] on input "text" at bounding box center [115, 100] width 71 height 6
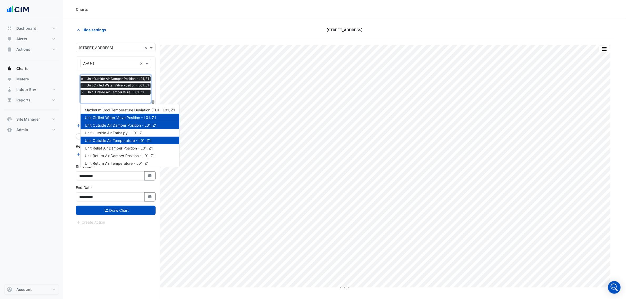
click at [124, 143] on div "Unit Outside Air Temperature - L01, Z1" at bounding box center [129, 141] width 99 height 8
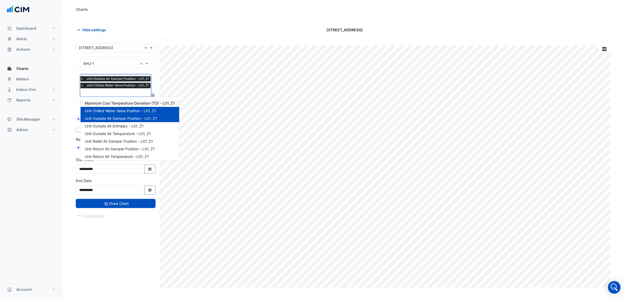
click at [124, 102] on span "Maximum Cool Temperature Deviation (TD) - L01, Z1" at bounding box center [130, 103] width 90 height 4
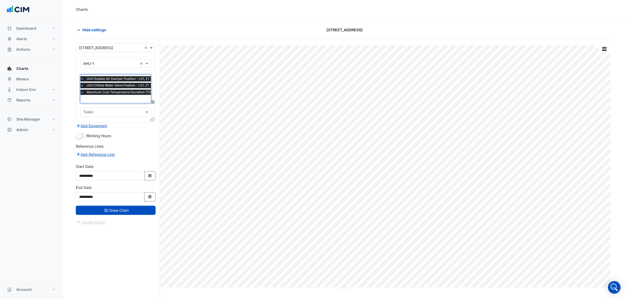
click at [116, 97] on input "text" at bounding box center [124, 100] width 88 height 6
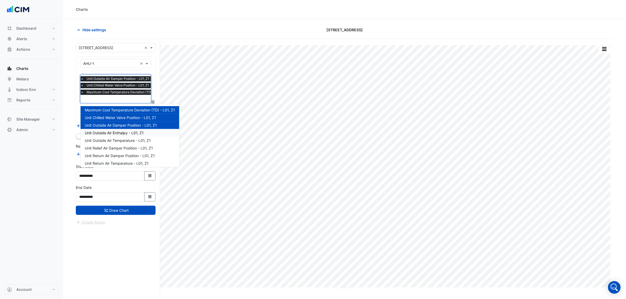
click at [119, 133] on span "Unit Outside Air Enthalpy - L01, Z1" at bounding box center [114, 133] width 59 height 4
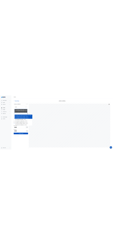
scroll to position [0, 0]
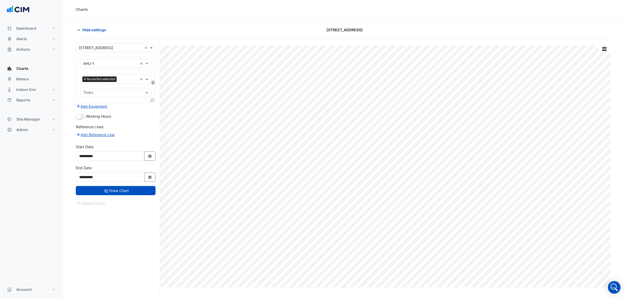
click at [120, 84] on div "4 favourites selected × Tasks" at bounding box center [115, 86] width 79 height 32
click at [123, 79] on input "text" at bounding box center [128, 80] width 19 height 6
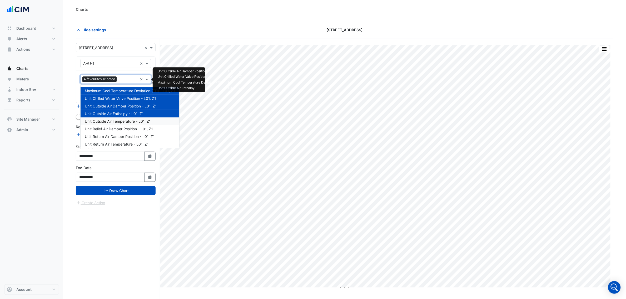
click at [124, 122] on span "Unit Outside Air Temperature - L01, Z1" at bounding box center [118, 121] width 66 height 4
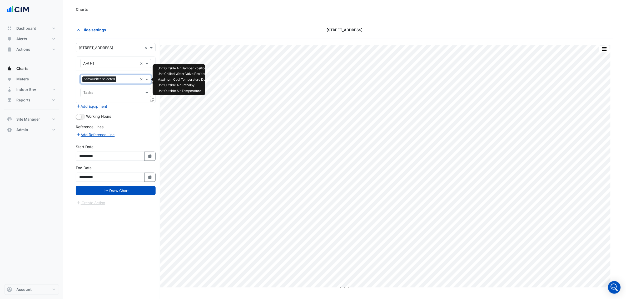
click at [124, 80] on input "text" at bounding box center [127, 80] width 19 height 6
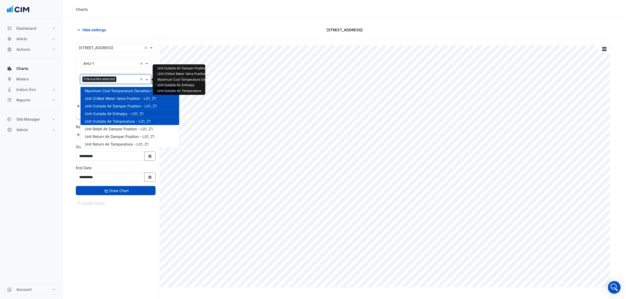
click at [125, 127] on span "Unit Relief Air Damper Position - L01, Z1" at bounding box center [119, 129] width 68 height 4
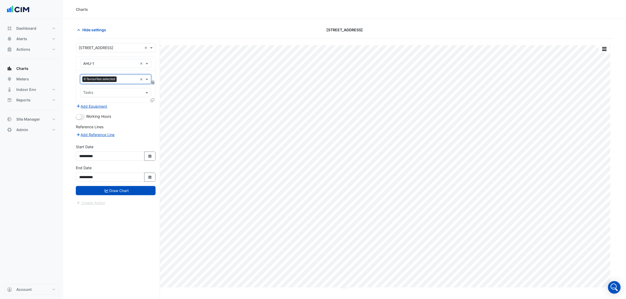
click at [120, 80] on input "text" at bounding box center [128, 80] width 19 height 6
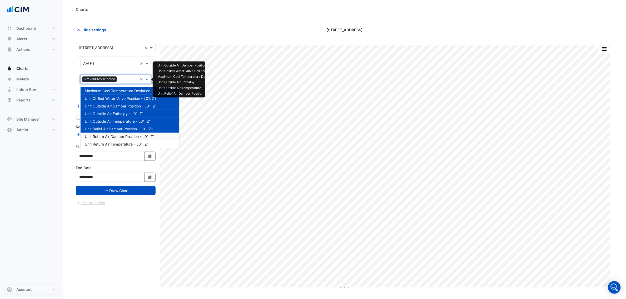
click at [123, 137] on span "Unit Return Air Damper Position - L01, Z1" at bounding box center [120, 136] width 70 height 4
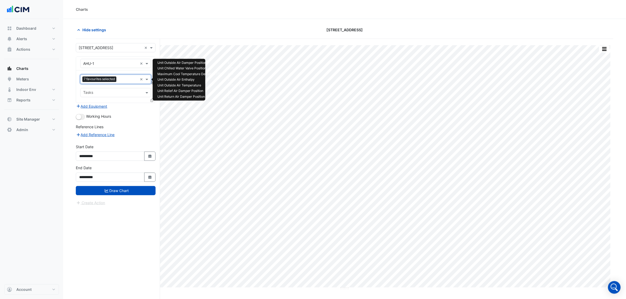
click at [125, 80] on input "text" at bounding box center [127, 80] width 19 height 6
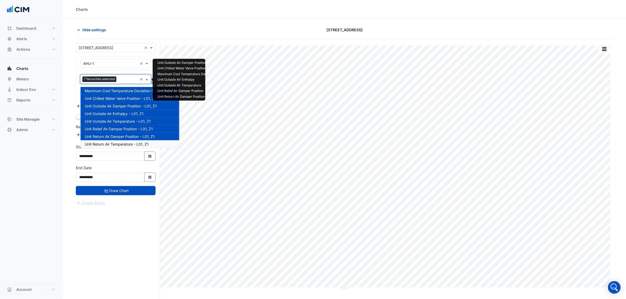
click at [121, 142] on span "Unit Return Air Temperature - L01, Z1" at bounding box center [117, 144] width 64 height 4
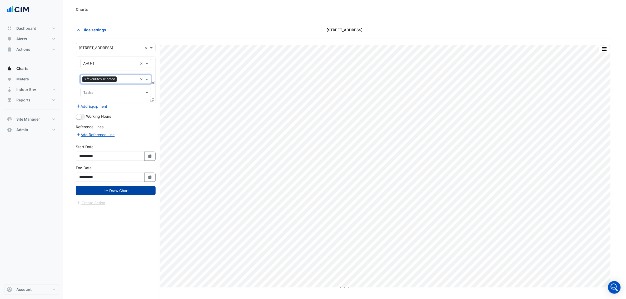
drag, startPoint x: 119, startPoint y: 191, endPoint x: 32, endPoint y: 172, distance: 89.0
click at [119, 191] on button "Draw Chart" at bounding box center [116, 190] width 80 height 9
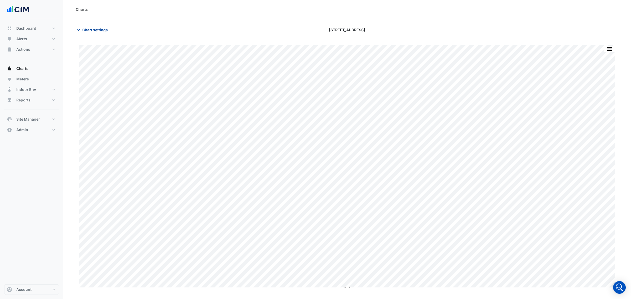
click at [99, 28] on span "Chart settings" at bounding box center [95, 30] width 26 height 6
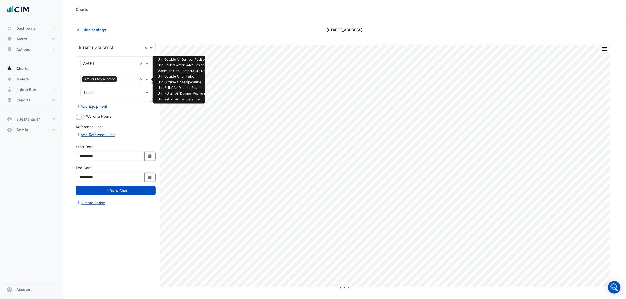
click at [121, 79] on input "text" at bounding box center [128, 80] width 19 height 6
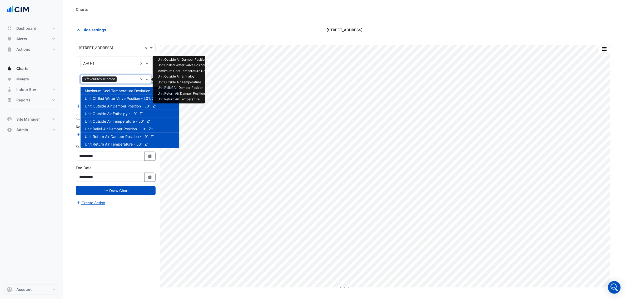
click at [125, 79] on input "text" at bounding box center [128, 80] width 19 height 6
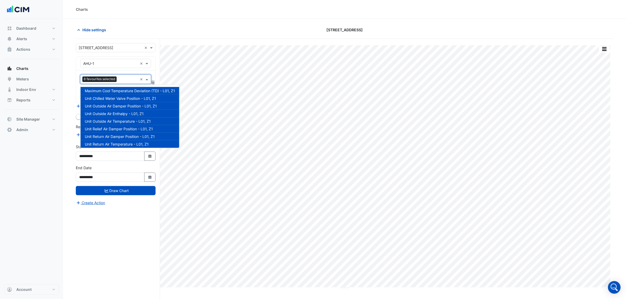
drag, startPoint x: 619, startPoint y: 2, endPoint x: 94, endPoint y: 245, distance: 579.4
click at [94, 245] on div "**********" at bounding box center [118, 179] width 84 height 280
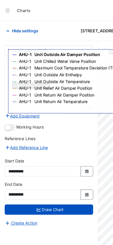
click at [85, 10] on div "Charts" at bounding box center [62, 10] width 94 height 6
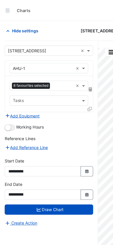
click at [75, 62] on span at bounding box center [76, 62] width 7 height 6
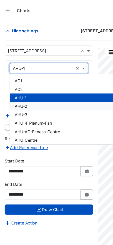
click at [76, 62] on span at bounding box center [76, 62] width 7 height 6
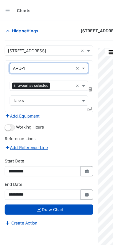
click at [75, 78] on span at bounding box center [76, 77] width 7 height 6
